Goal: Check status: Check status

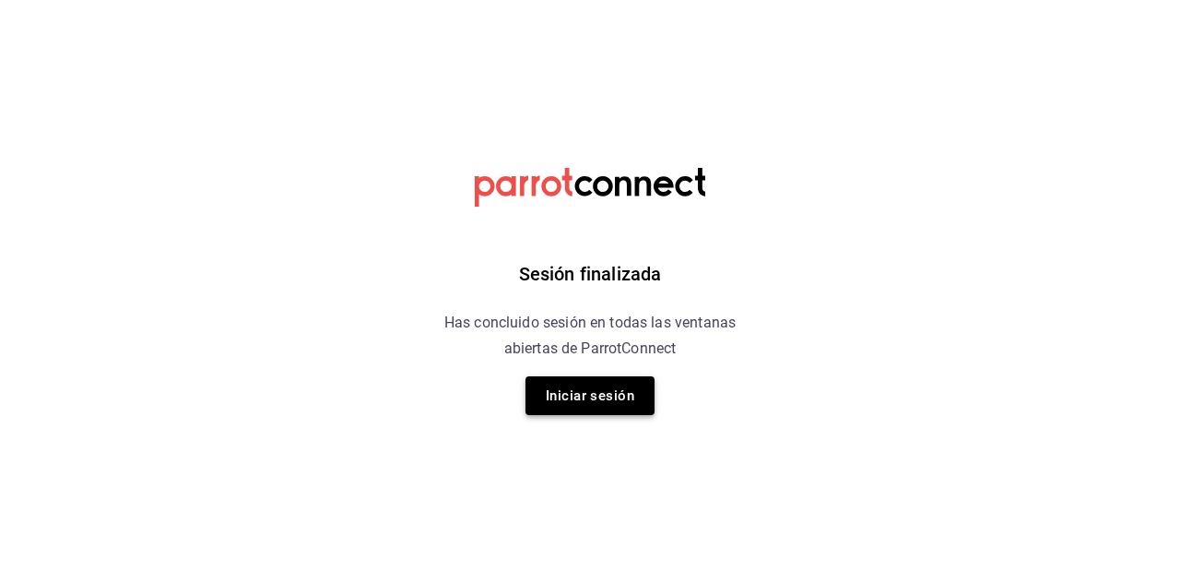
click at [601, 406] on button "Iniciar sesión" at bounding box center [590, 395] width 129 height 39
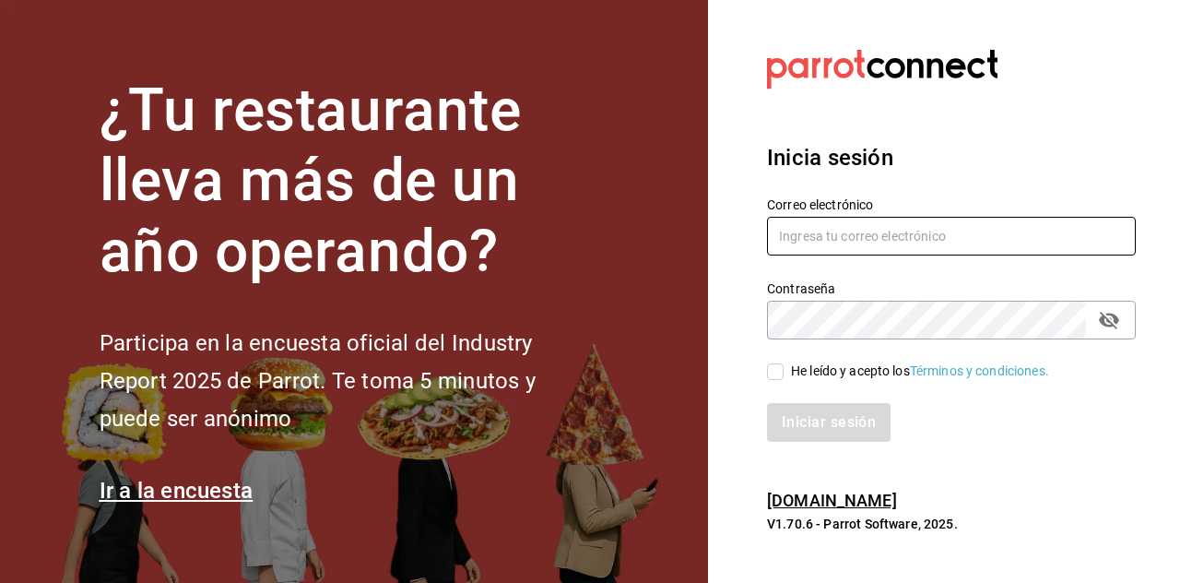
type input "[EMAIL_ADDRESS][DOMAIN_NAME]"
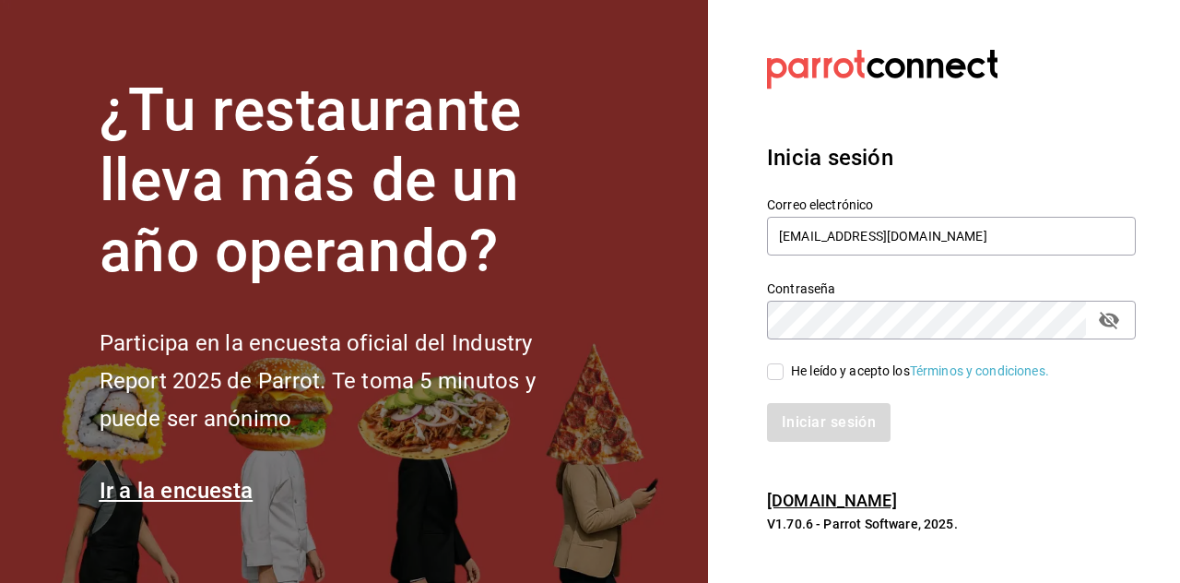
click at [779, 377] on input "He leído y acepto los Términos y condiciones." at bounding box center [775, 371] width 17 height 17
checkbox input "true"
click at [839, 431] on button "Iniciar sesión" at bounding box center [829, 422] width 125 height 39
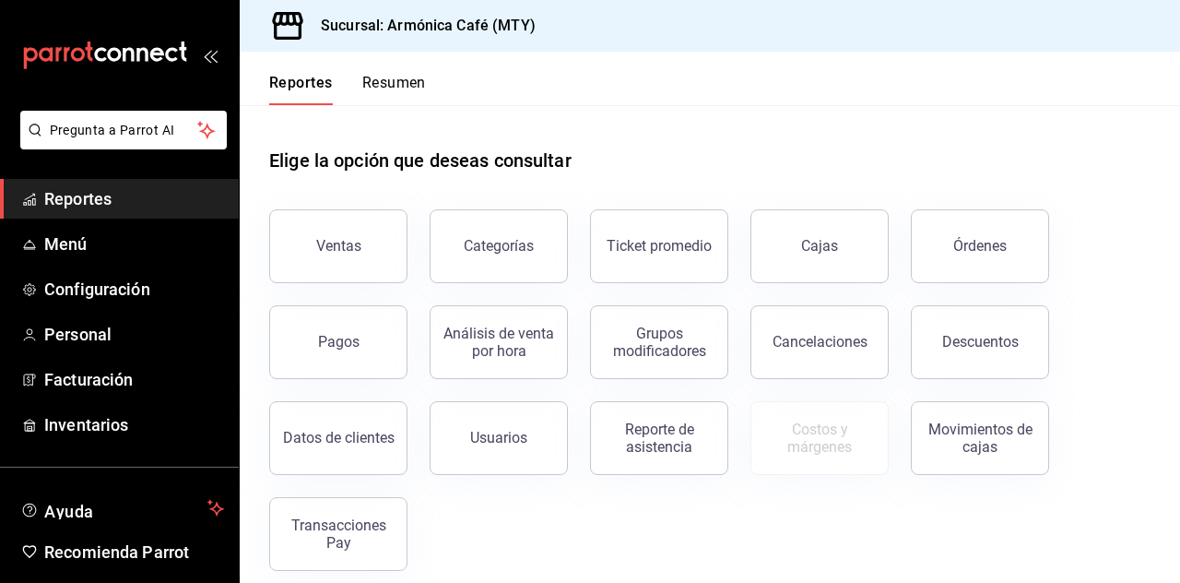
click at [357, 329] on button "Pagos" at bounding box center [338, 342] width 138 height 74
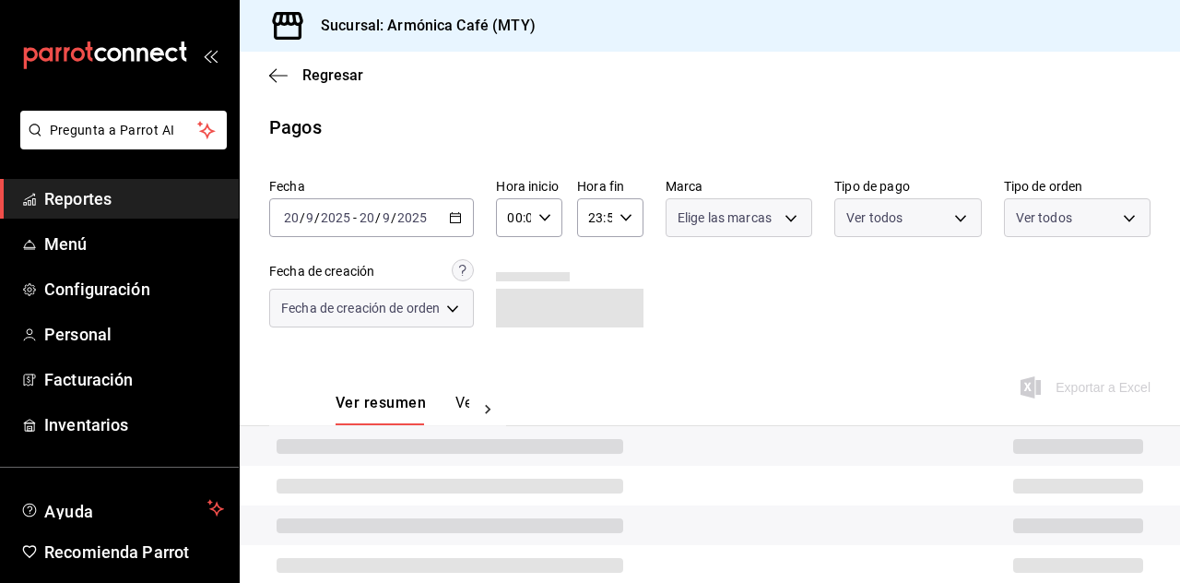
click at [435, 200] on div "2025-09-20 20 / 9 / 2025 - 2025-09-20 20 / 9 / 2025" at bounding box center [371, 217] width 205 height 39
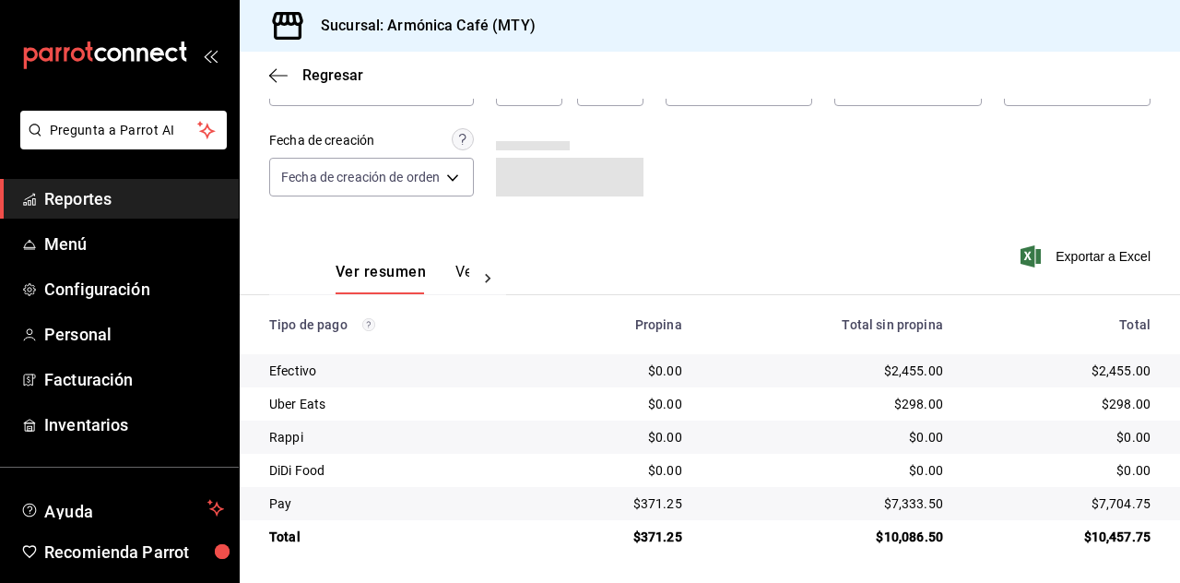
click at [894, 201] on div "Fecha 2025-09-20 20 / 9 / 2025 - 2025-09-20 20 / 9 / 2025 Hora inicio 00:00 Hor…" at bounding box center [709, 129] width 881 height 179
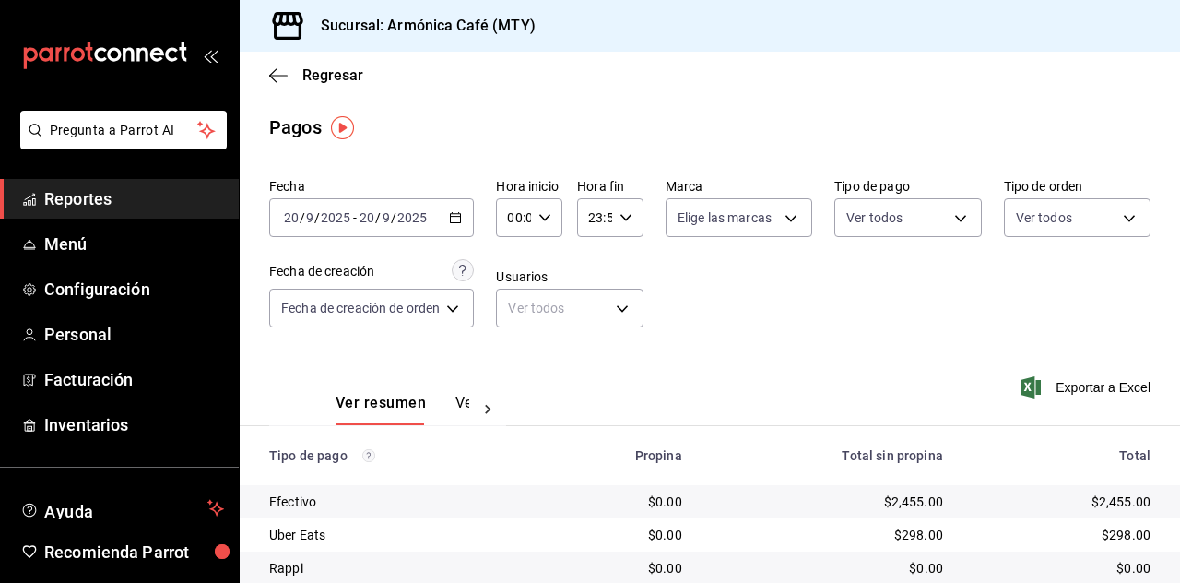
click at [473, 208] on div "2025-09-20 20 / 9 / 2025 - 2025-09-20 20 / 9 / 2025" at bounding box center [371, 217] width 205 height 39
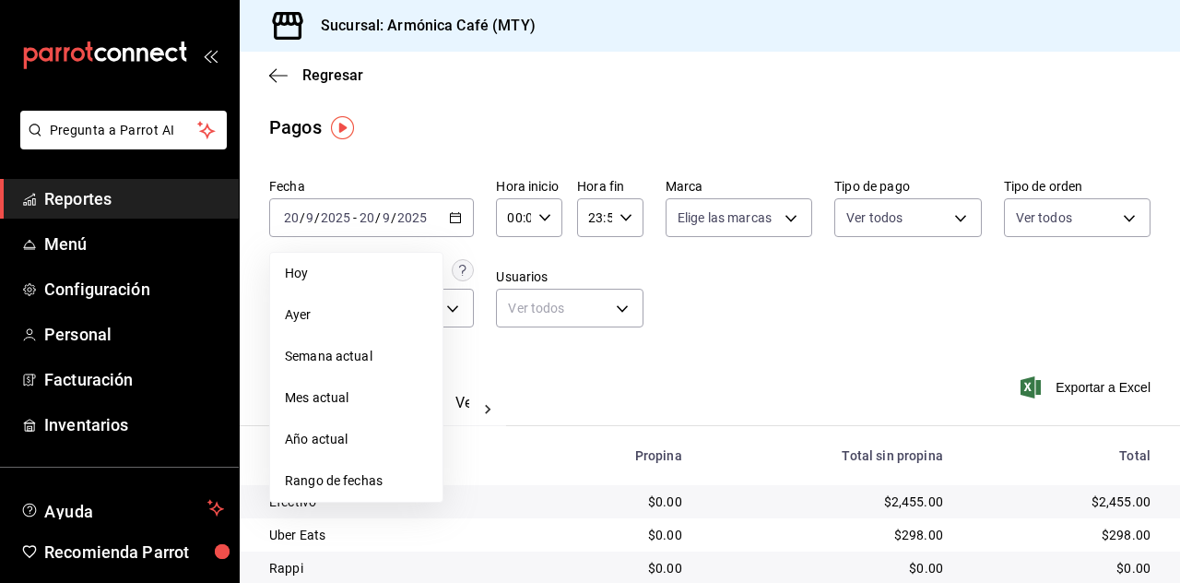
click at [372, 268] on span "Hoy" at bounding box center [356, 273] width 143 height 19
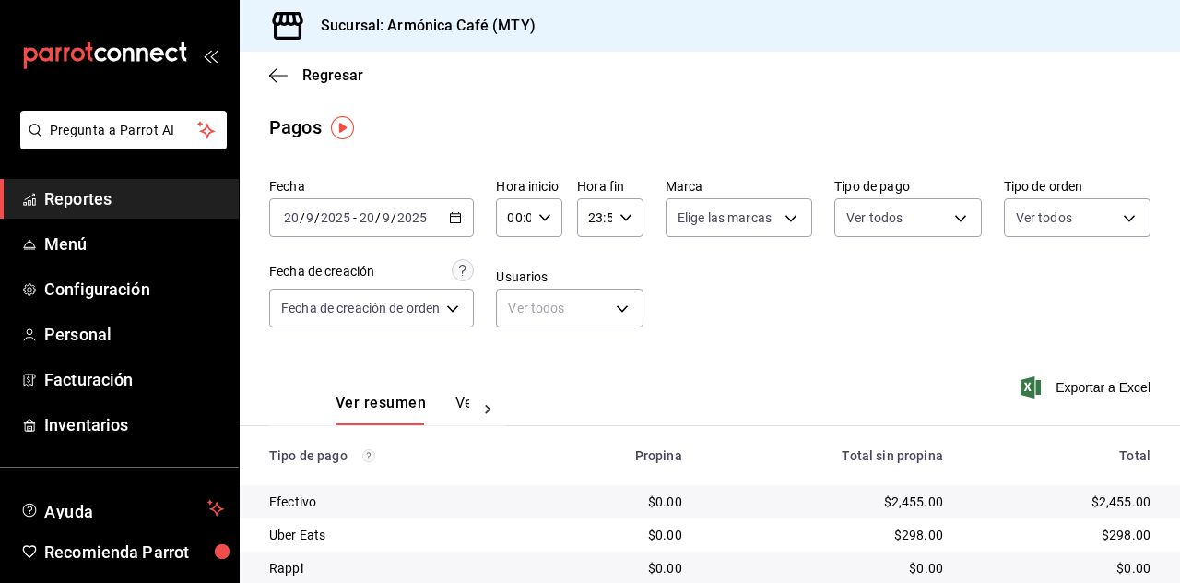
click at [453, 215] on icon "button" at bounding box center [455, 217] width 13 height 13
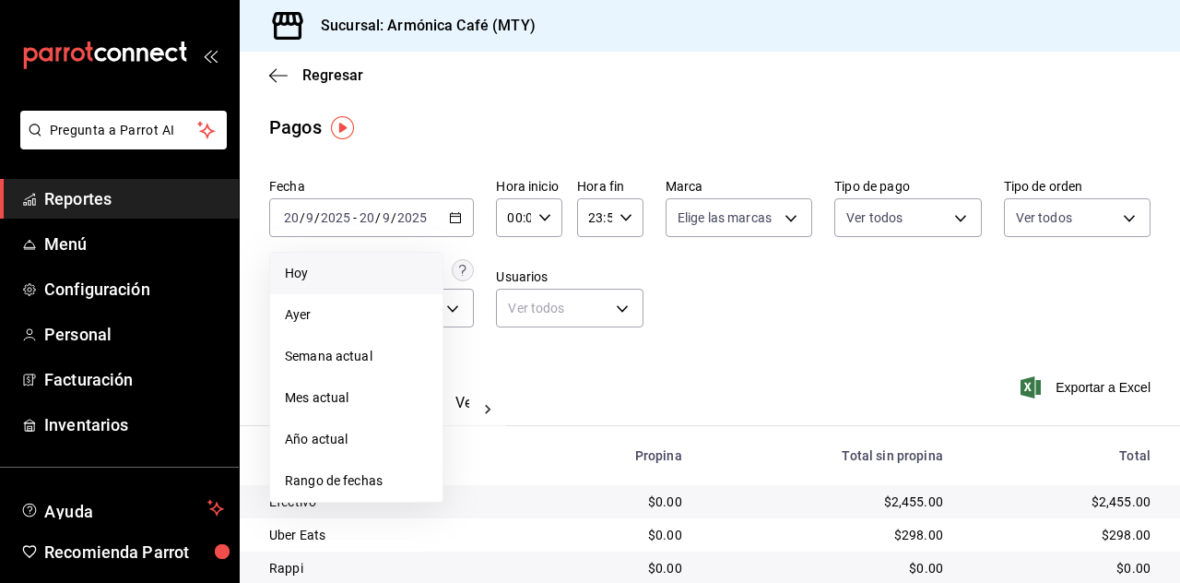
click at [346, 278] on span "Hoy" at bounding box center [356, 273] width 143 height 19
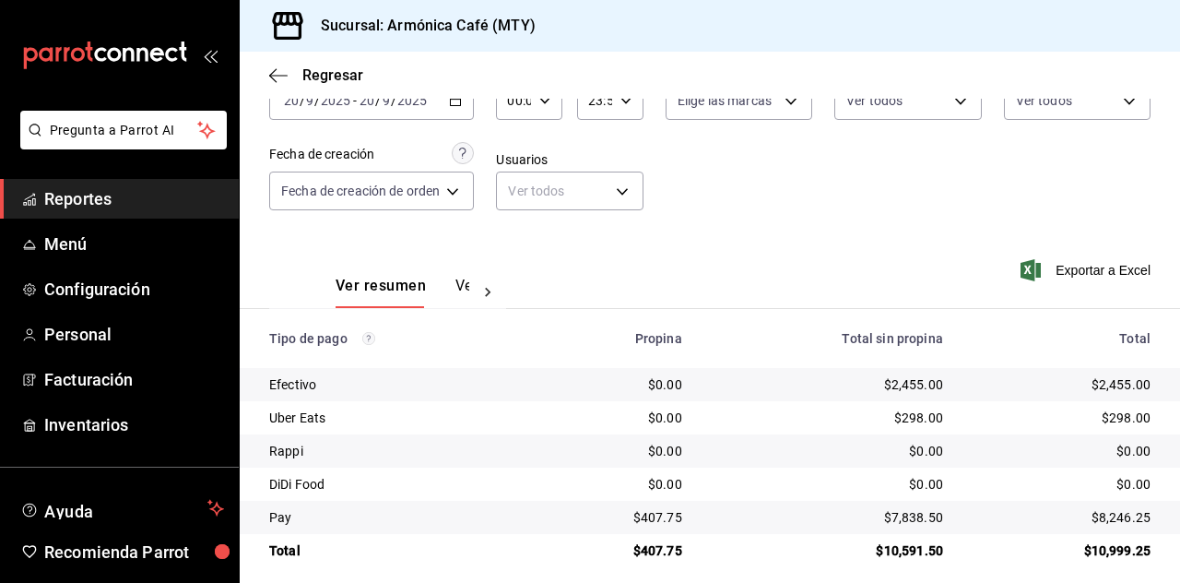
scroll to position [131, 0]
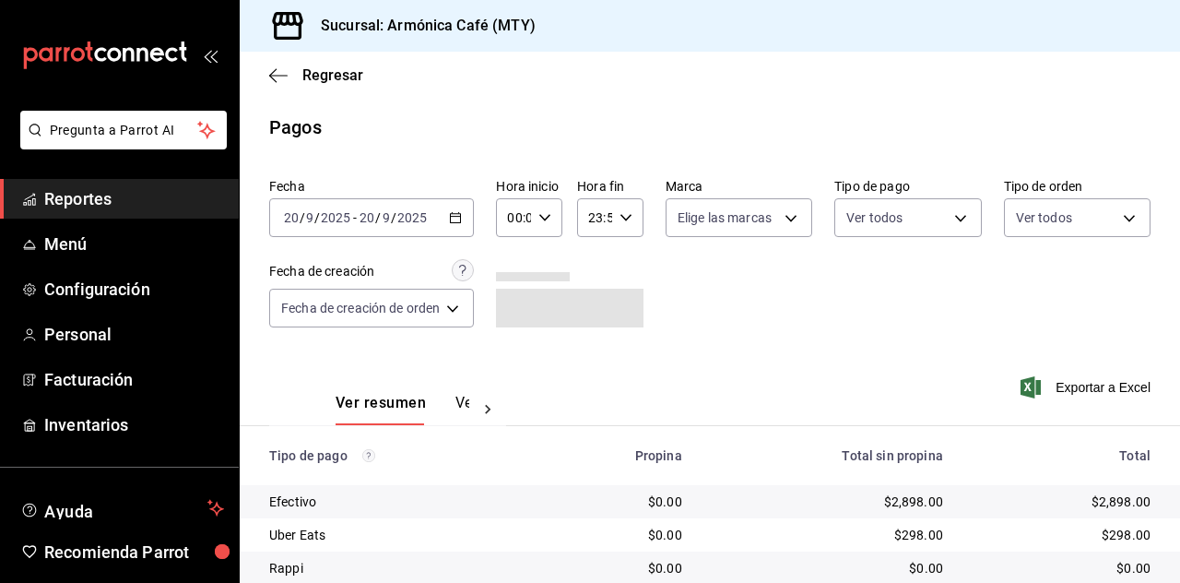
scroll to position [131, 0]
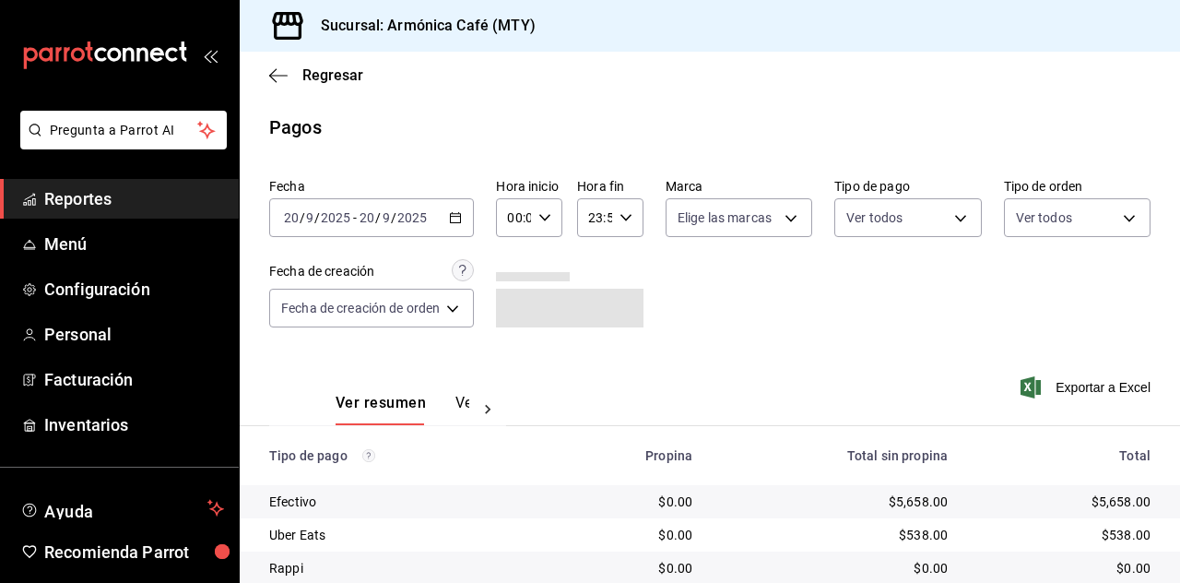
scroll to position [131, 0]
